Goal: Information Seeking & Learning: Learn about a topic

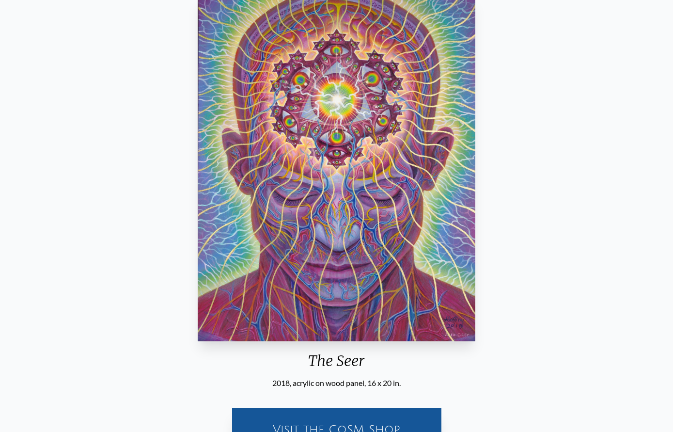
scroll to position [96, 0]
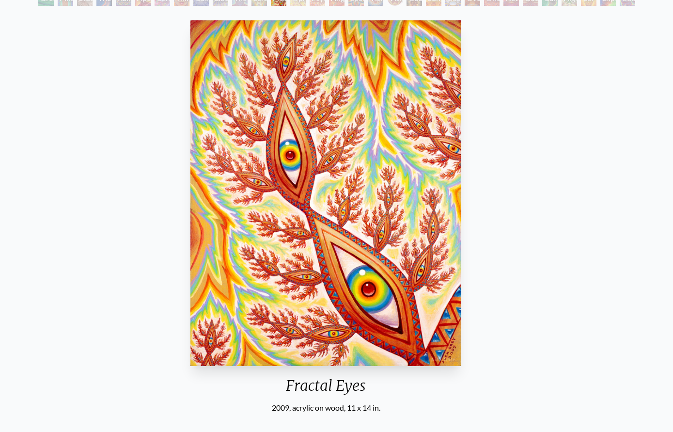
scroll to position [72, 0]
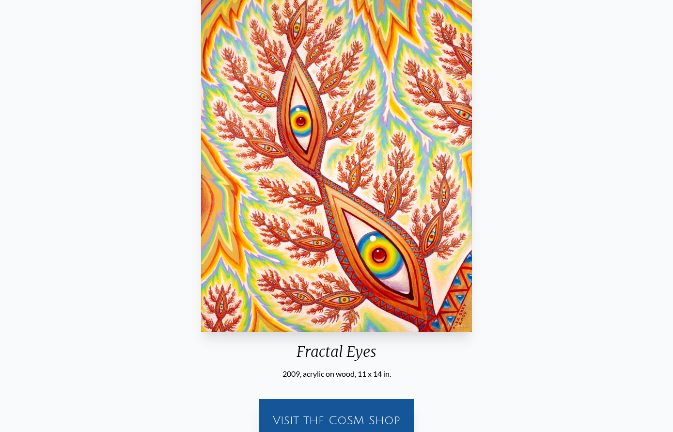
scroll to position [104, 0]
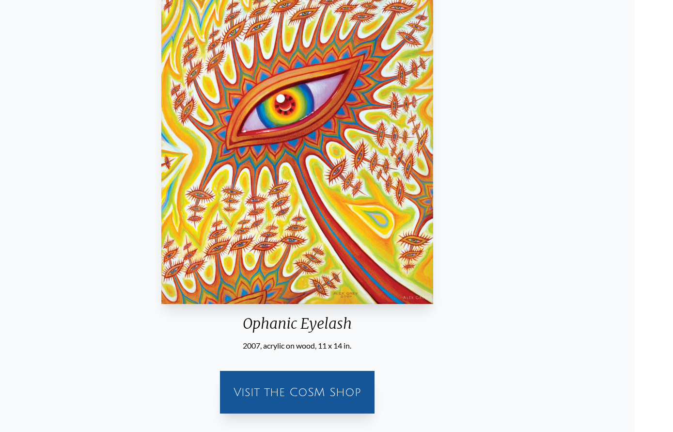
scroll to position [146, 0]
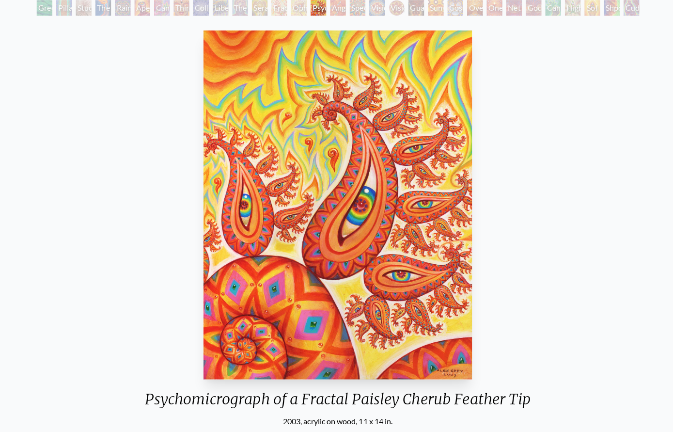
scroll to position [68, 0]
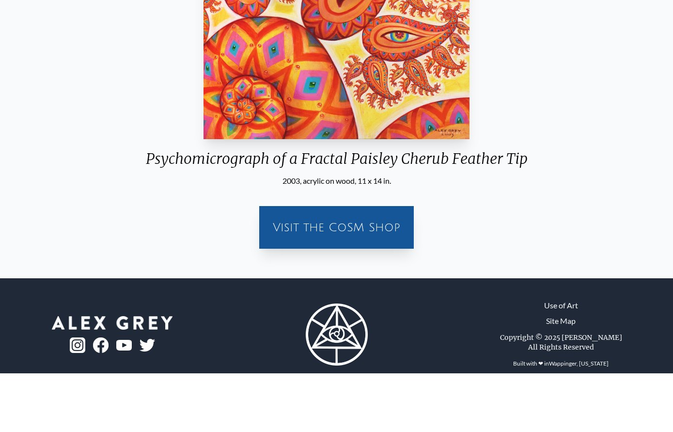
drag, startPoint x: 418, startPoint y: 292, endPoint x: 418, endPoint y: 310, distance: 17.9
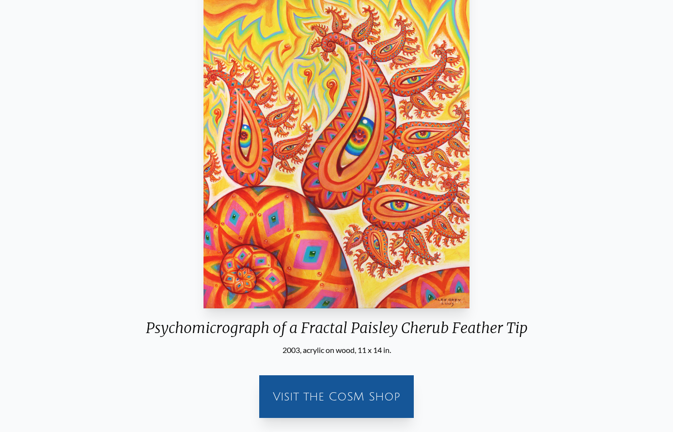
scroll to position [0, 0]
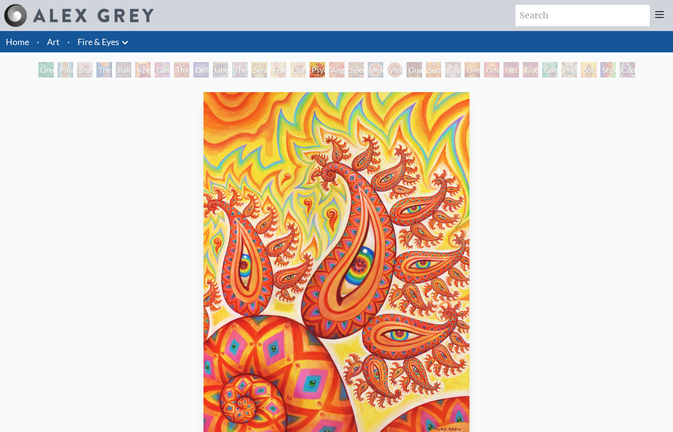
click at [329, 67] on div "Angel Skin" at bounding box center [337, 70] width 16 height 16
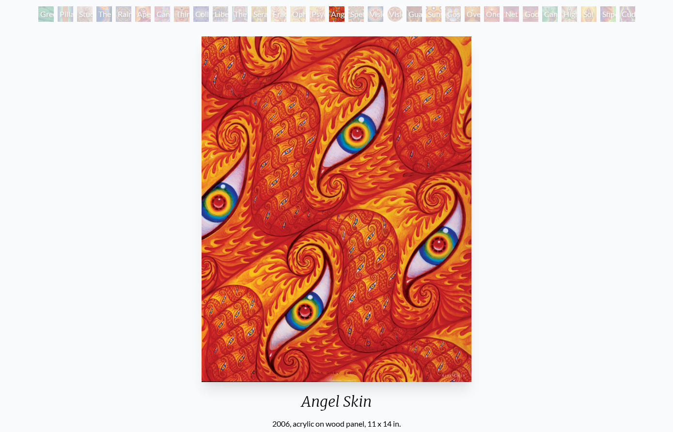
scroll to position [56, 0]
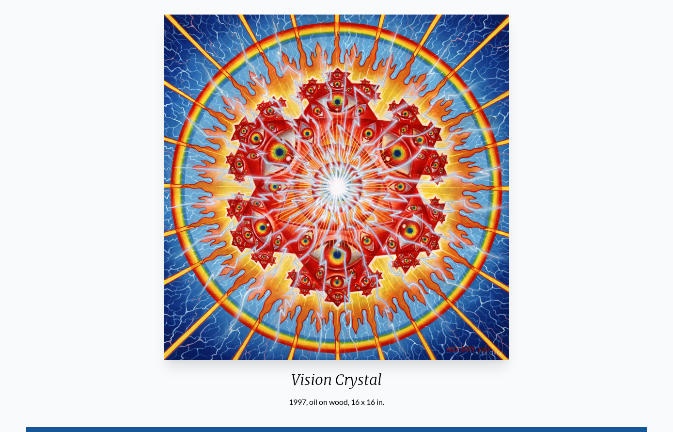
scroll to position [71, 0]
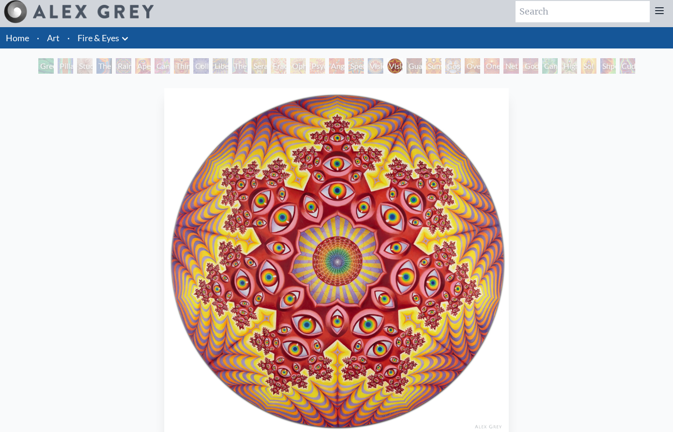
scroll to position [2, 0]
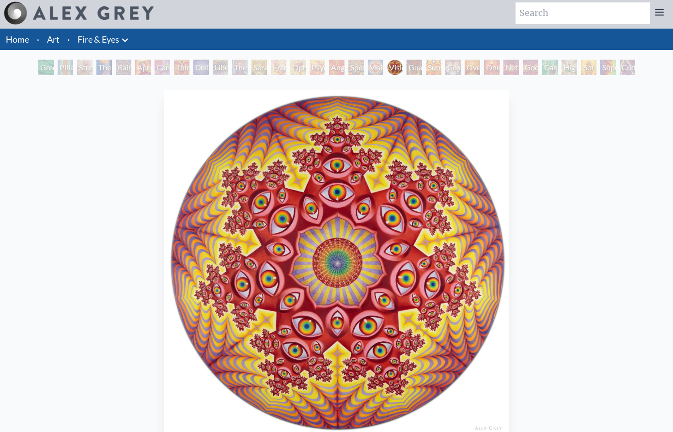
click at [418, 63] on div "Guardian of Infinite Vision" at bounding box center [415, 68] width 16 height 16
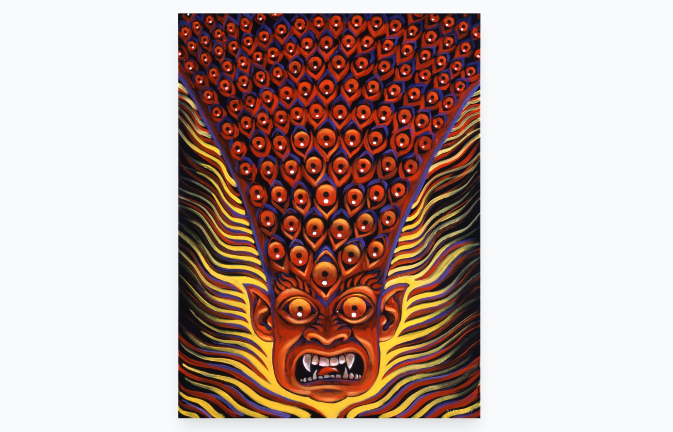
scroll to position [81, 0]
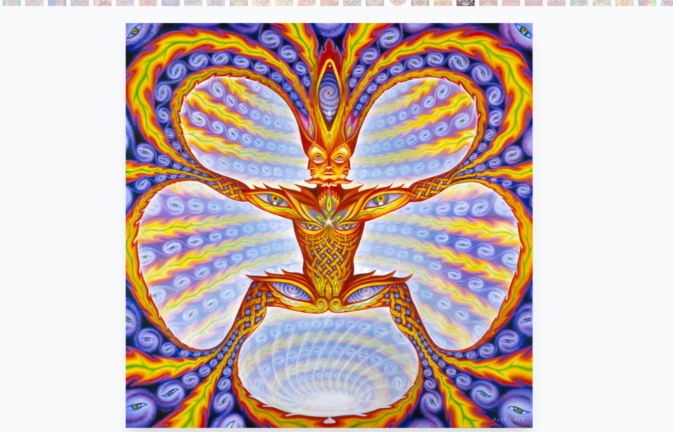
scroll to position [72, 0]
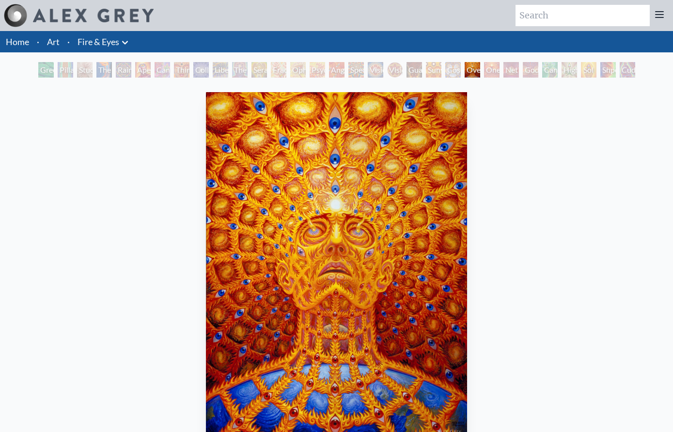
click at [488, 73] on div "One" at bounding box center [492, 70] width 16 height 16
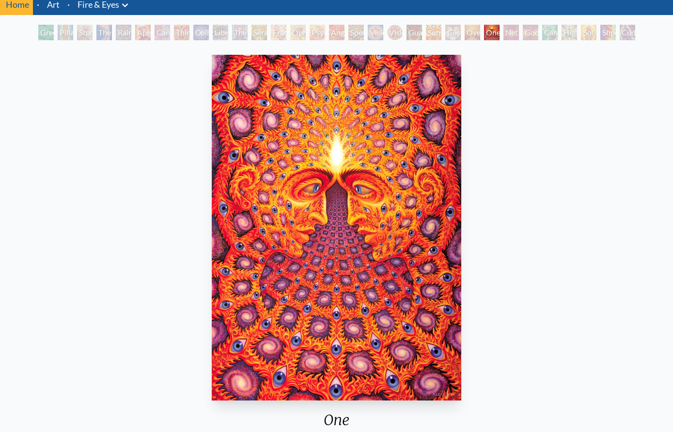
scroll to position [37, 0]
click at [525, 33] on div "Godself" at bounding box center [531, 33] width 16 height 16
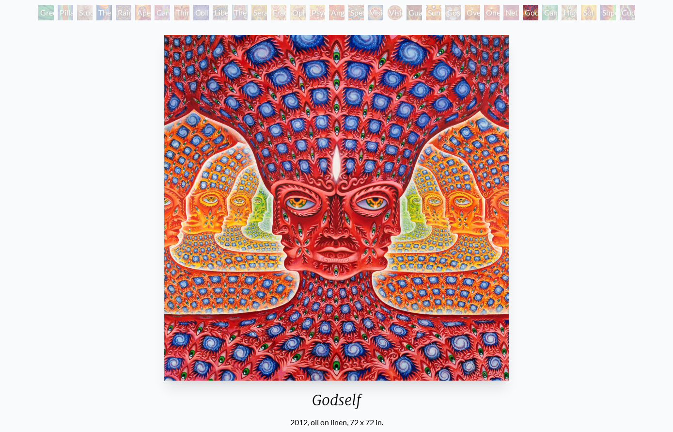
scroll to position [55, 0]
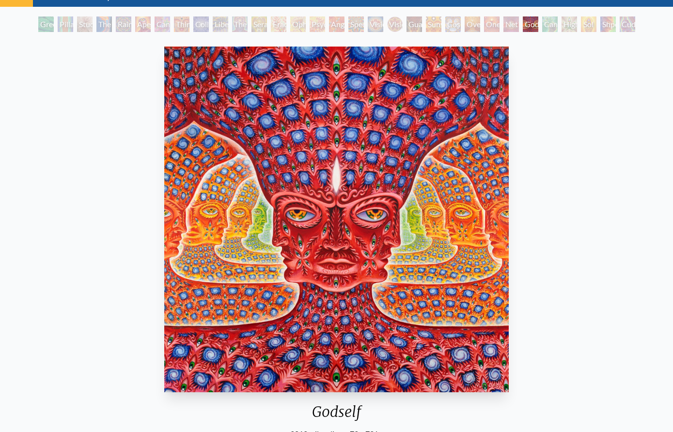
scroll to position [46, 0]
click at [552, 30] on div "Cannafist" at bounding box center [550, 24] width 16 height 16
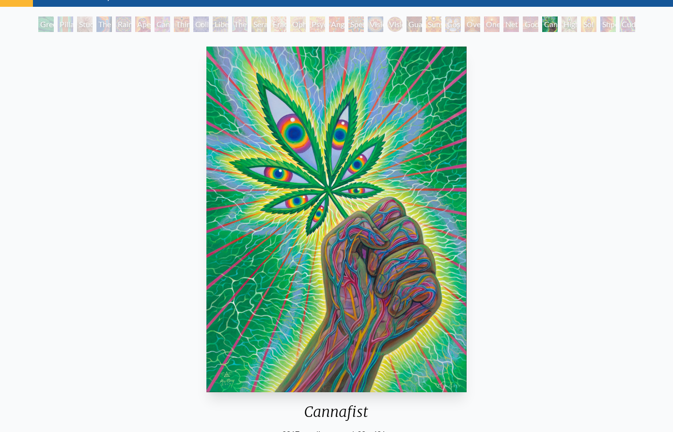
click at [333, 30] on div "Angel Skin" at bounding box center [337, 24] width 16 height 16
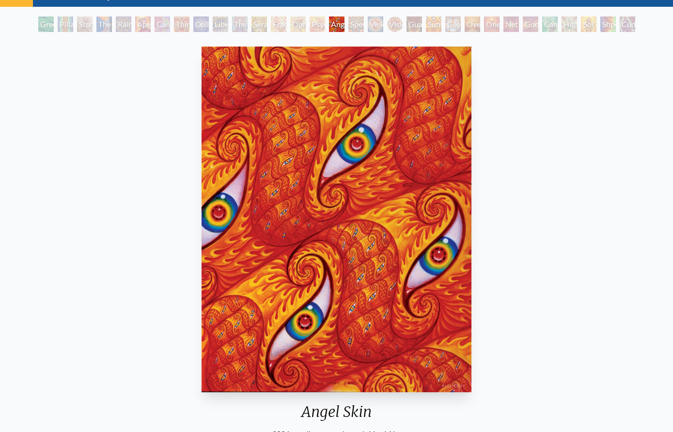
click at [279, 28] on div "Fractal Eyes" at bounding box center [279, 24] width 16 height 16
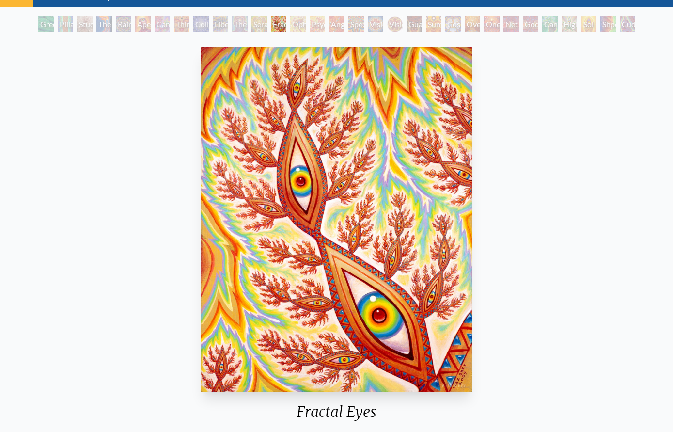
click at [116, 21] on div "Rainbow Eye Ripple" at bounding box center [124, 24] width 16 height 16
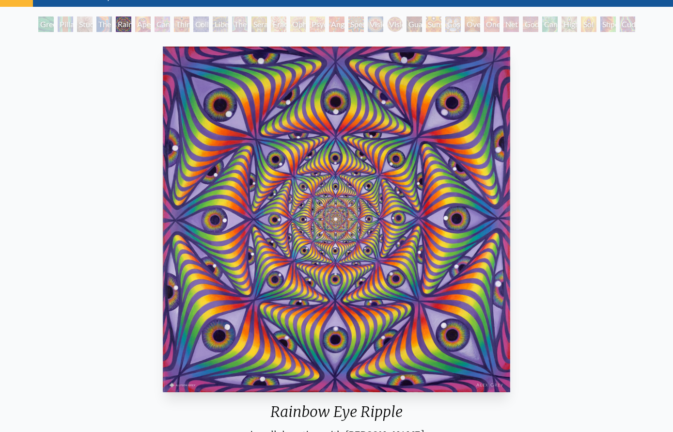
click at [59, 24] on div "Pillar of Awareness" at bounding box center [66, 24] width 16 height 16
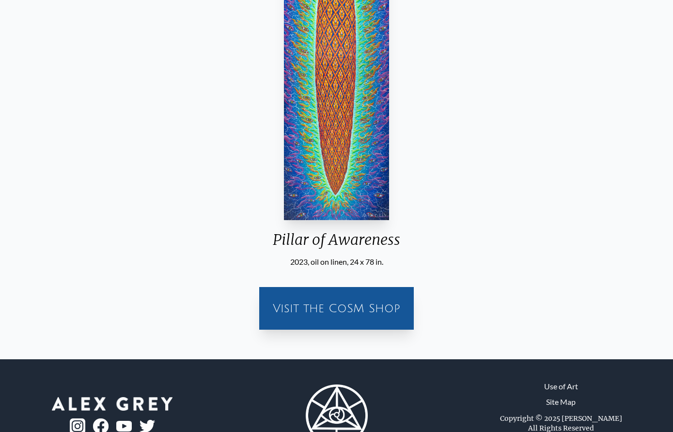
scroll to position [240, 0]
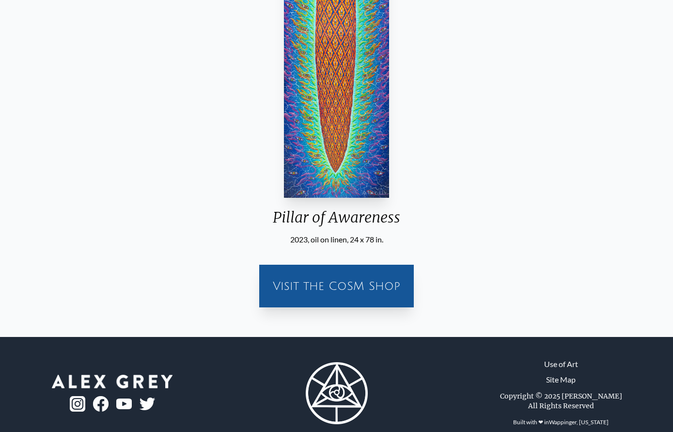
click at [333, 193] on img "2 / 31" at bounding box center [337, 25] width 106 height 346
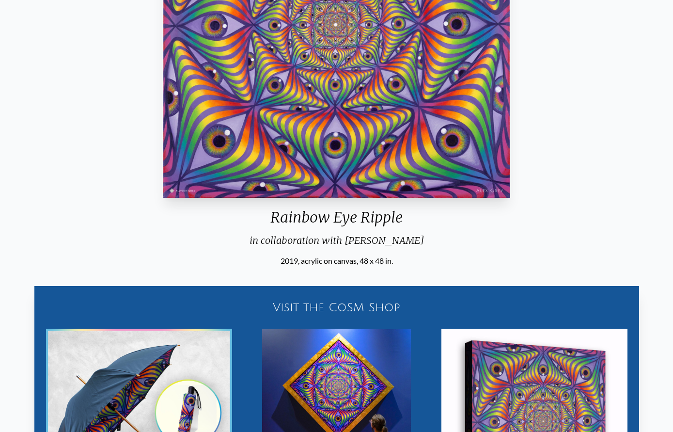
scroll to position [28, 0]
